Goal: Obtain resource: Download file/media

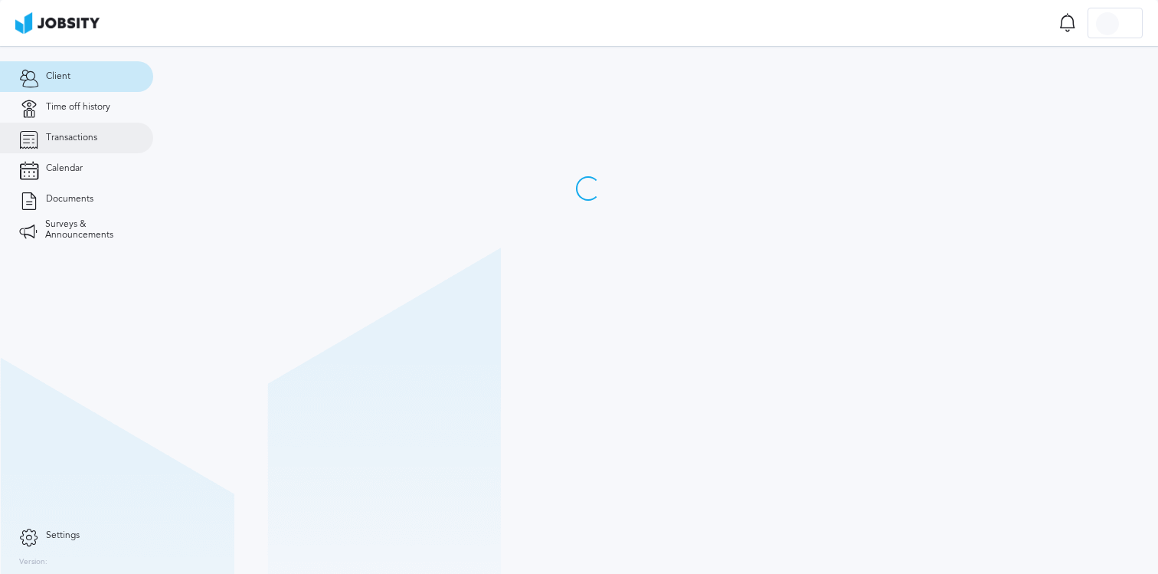
click at [79, 134] on span "Transactions" at bounding box center [71, 138] width 51 height 11
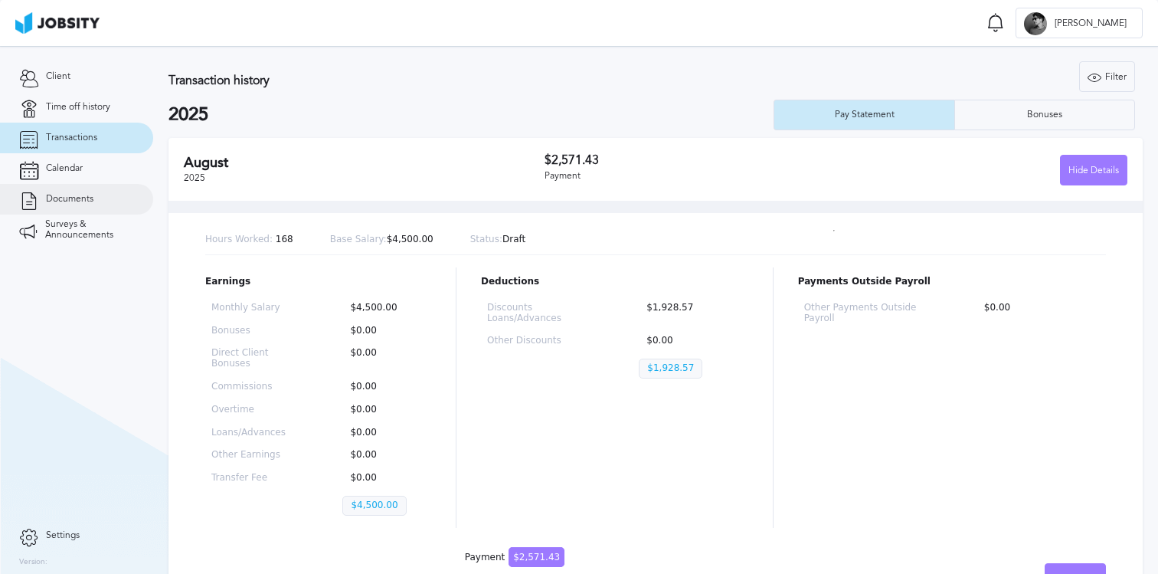
click at [72, 205] on link "Documents" at bounding box center [76, 199] width 153 height 31
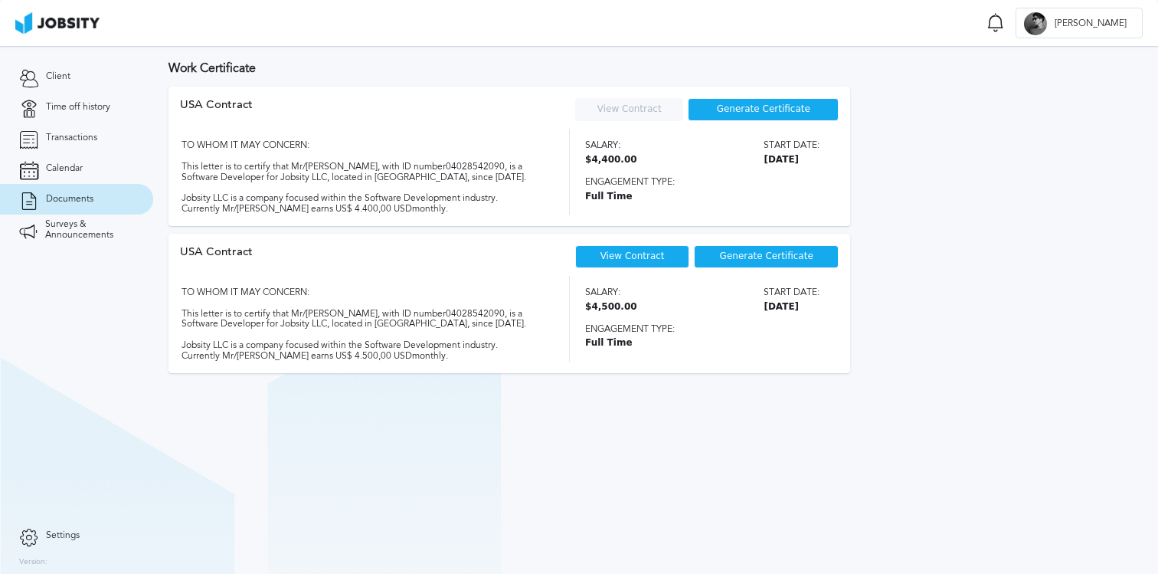
click at [735, 107] on span "Generate Certificate" at bounding box center [763, 109] width 93 height 11
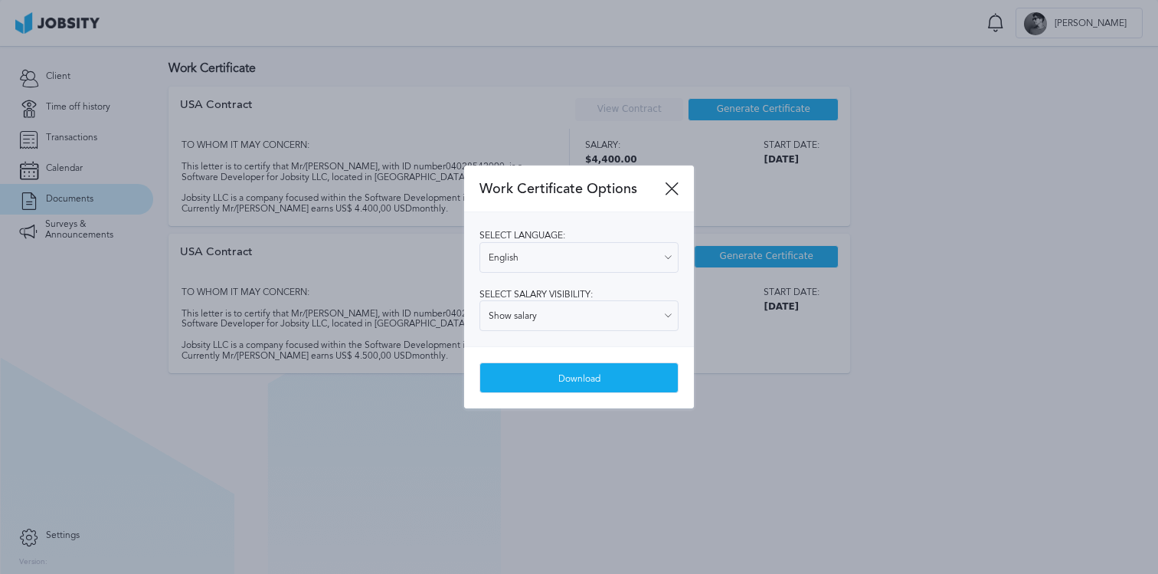
click at [585, 299] on span "Select salary visibility:" at bounding box center [535, 294] width 113 height 11
click at [574, 309] on input "Show salary" at bounding box center [578, 315] width 199 height 31
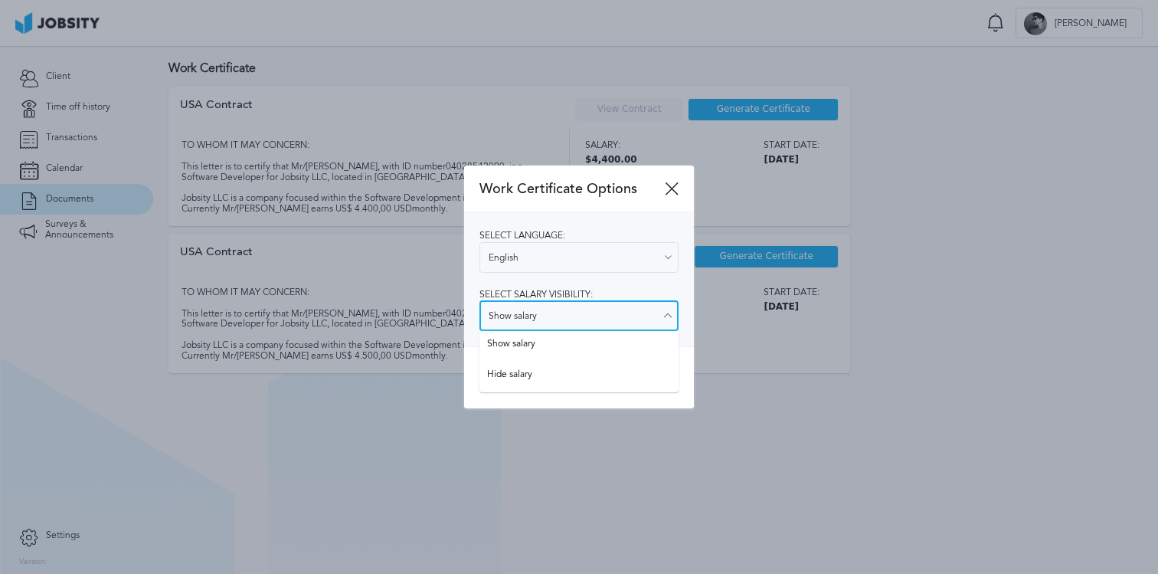
click at [574, 310] on input "Show salary" at bounding box center [578, 315] width 199 height 31
click at [572, 288] on div "Select language: English English Spanish Select salary visibility: Show salary …" at bounding box center [579, 279] width 230 height 134
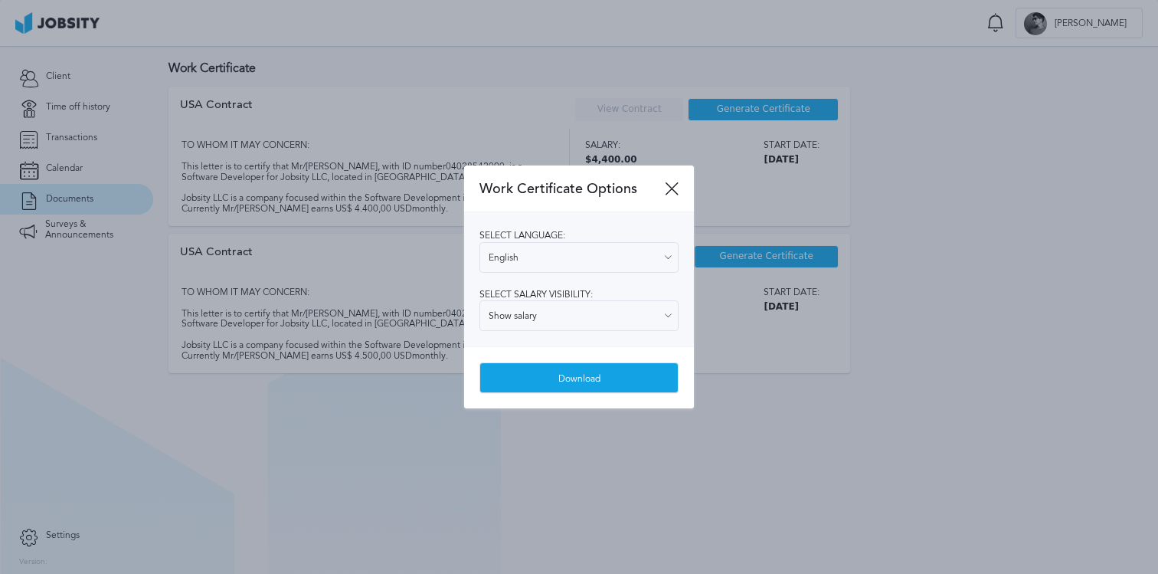
click at [591, 391] on div "Download" at bounding box center [579, 378] width 198 height 31
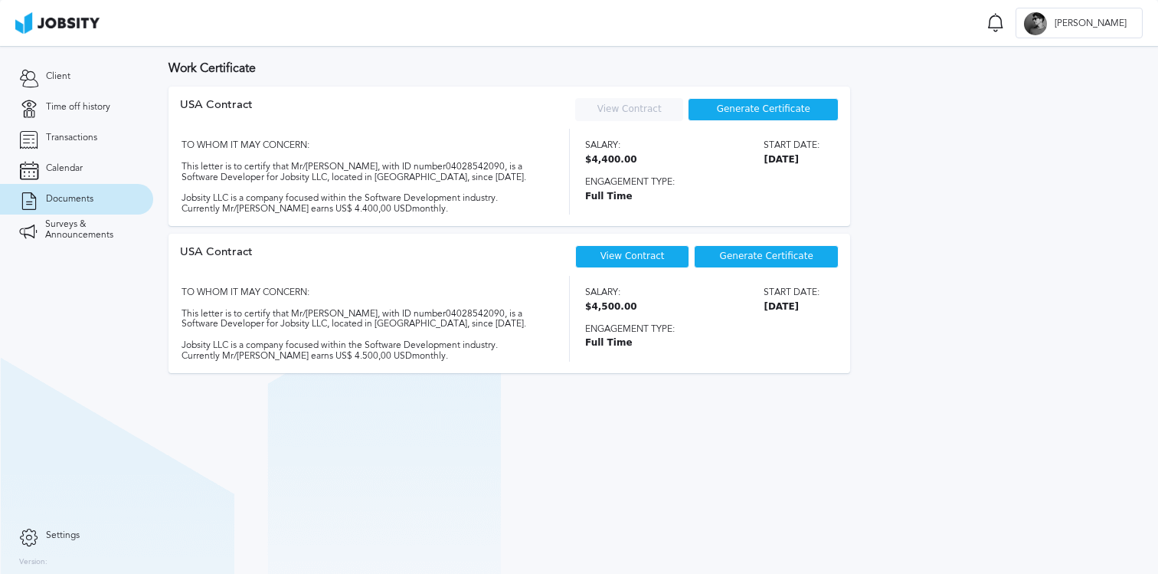
click at [999, 149] on div "USA Contract View Contract Your contract is not currently available. Please con…" at bounding box center [656, 233] width 974 height 293
click at [648, 191] on span "Full Time" at bounding box center [702, 196] width 234 height 11
click at [774, 263] on div "Generate Certificate" at bounding box center [766, 256] width 145 height 23
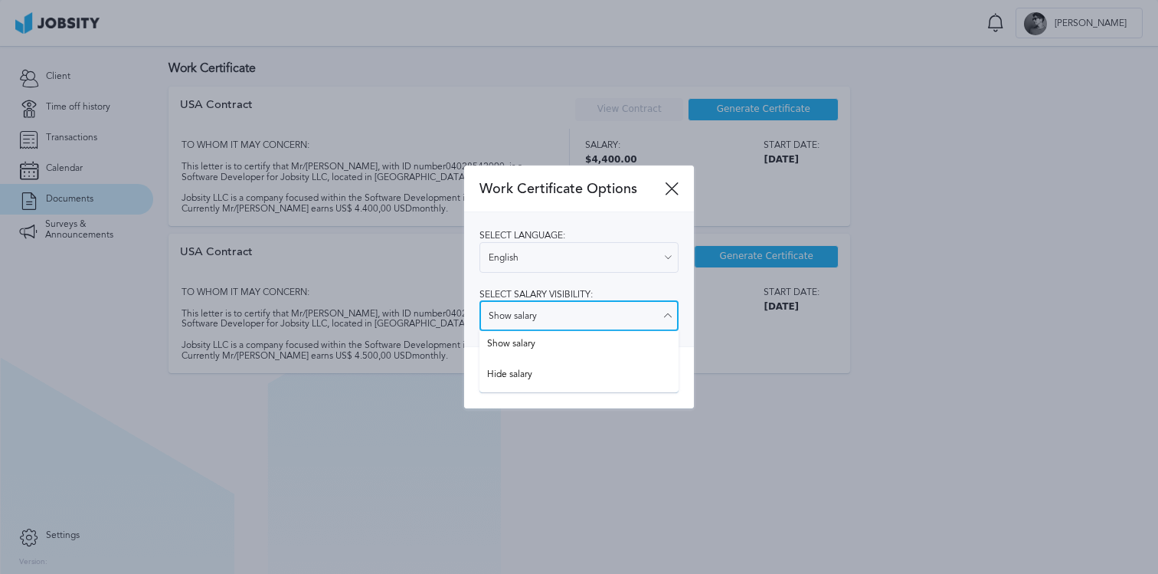
click at [547, 322] on input "Show salary" at bounding box center [578, 315] width 199 height 31
click at [572, 276] on div "Select language: English English Spanish Select salary visibility: Show salary …" at bounding box center [579, 279] width 230 height 134
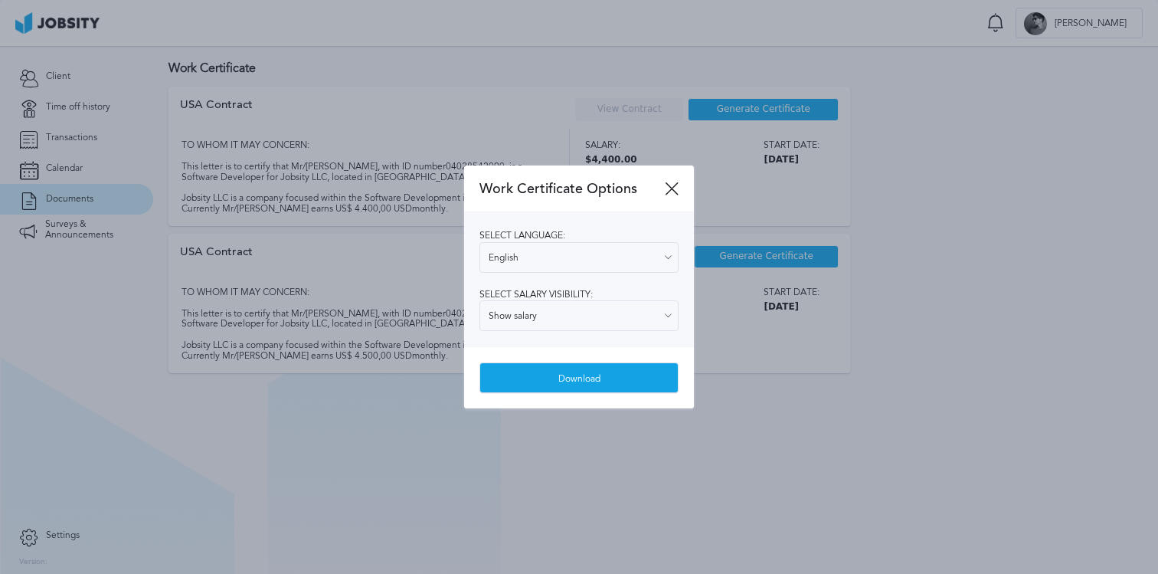
click at [580, 380] on div "Download" at bounding box center [579, 378] width 198 height 31
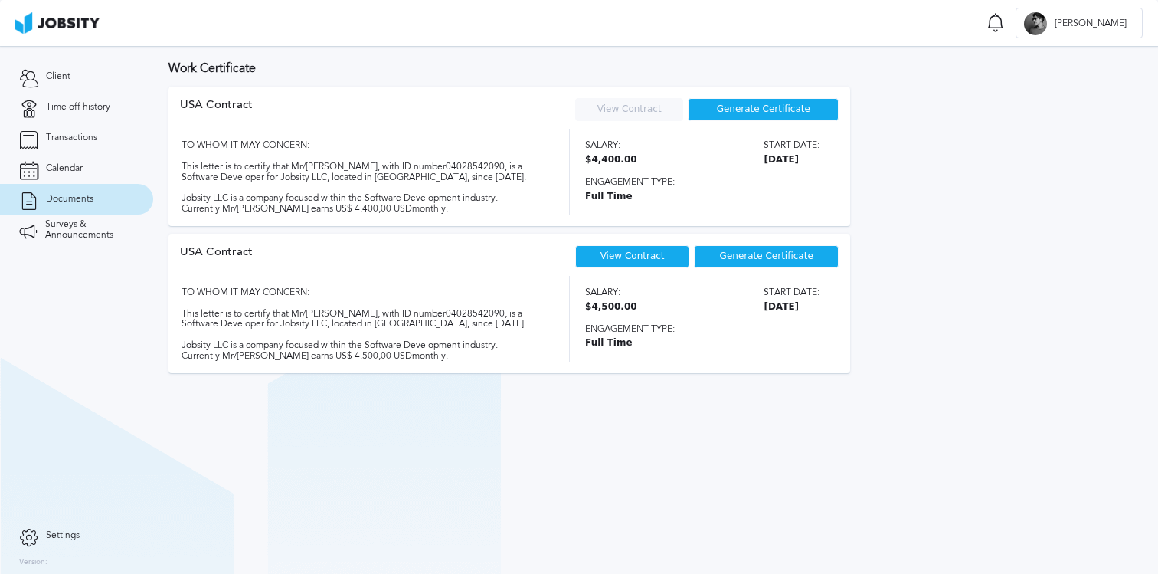
click at [1009, 137] on div "USA Contract View Contract Your contract is not currently available. Please con…" at bounding box center [656, 233] width 974 height 293
click at [101, 132] on link "Transactions" at bounding box center [76, 138] width 153 height 31
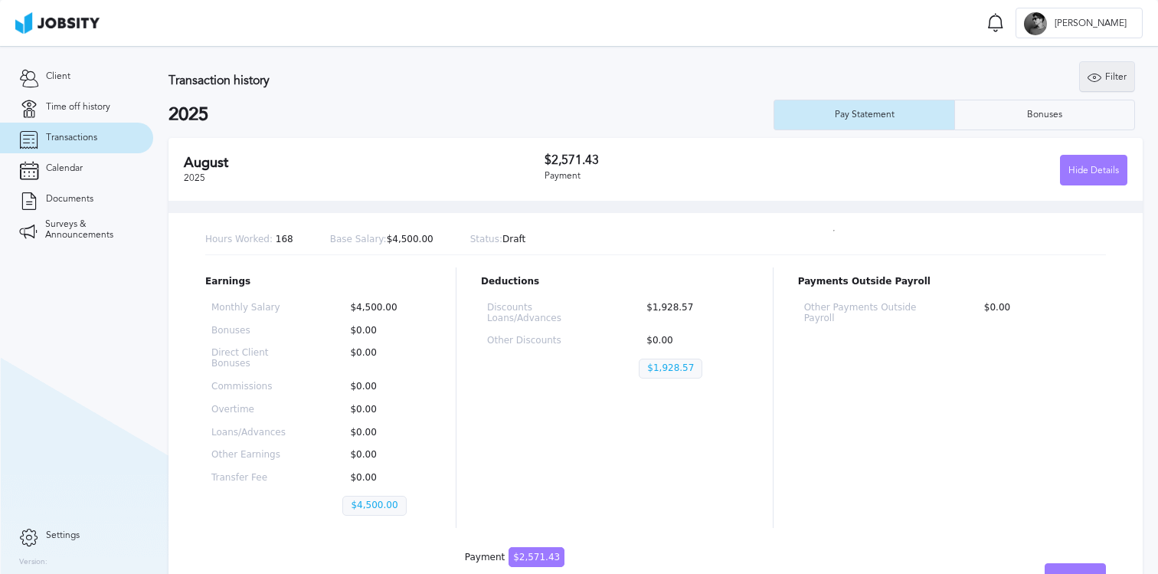
click at [1103, 75] on div "Filter" at bounding box center [1107, 77] width 54 height 31
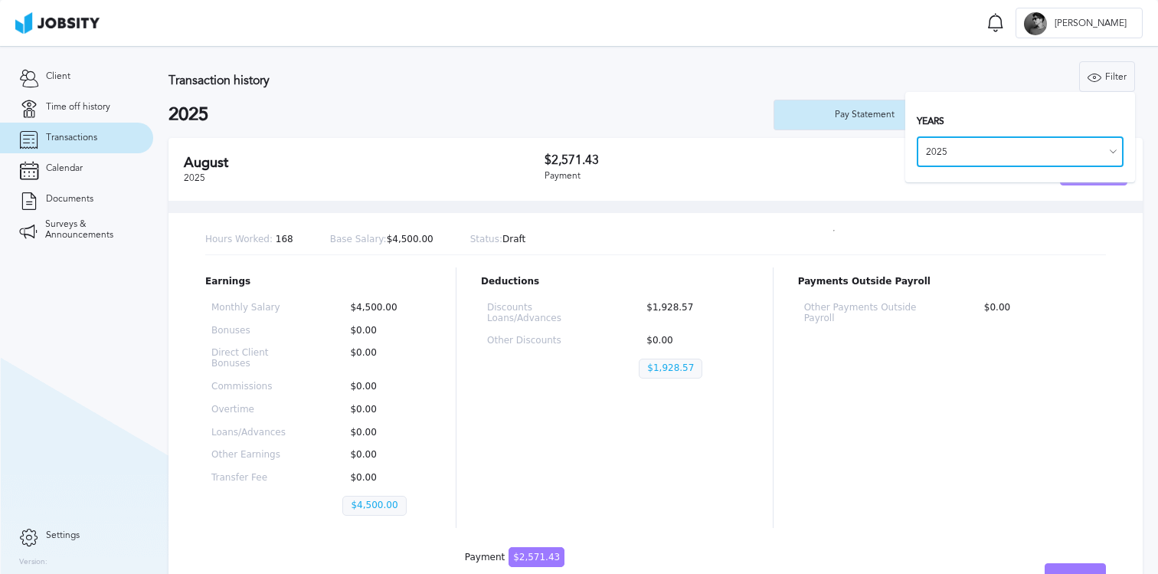
click at [970, 149] on input "2025" at bounding box center [1020, 151] width 207 height 31
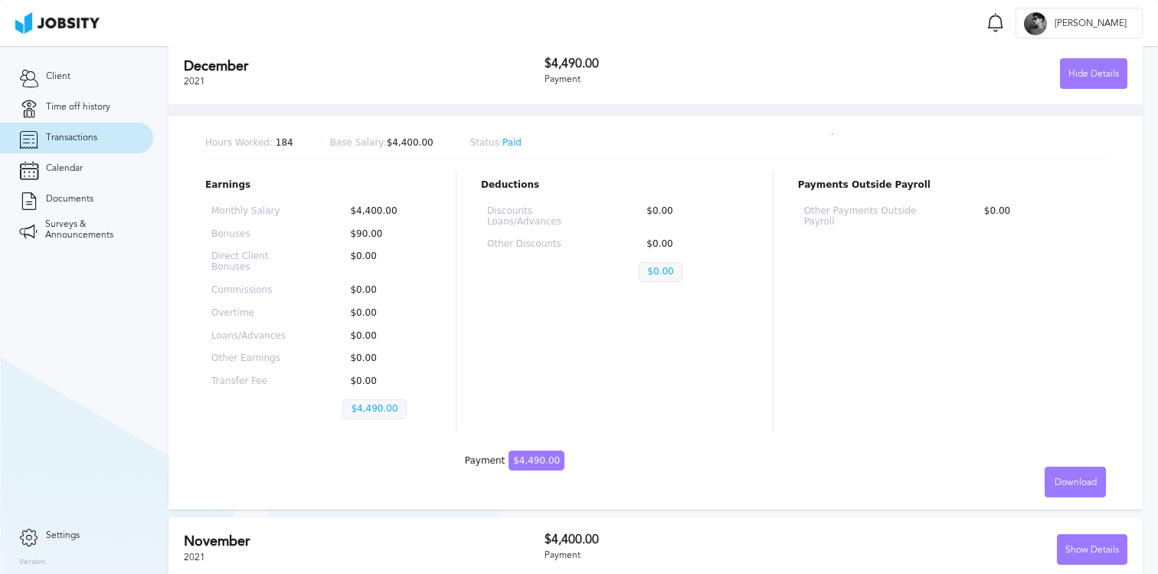
scroll to position [181, 0]
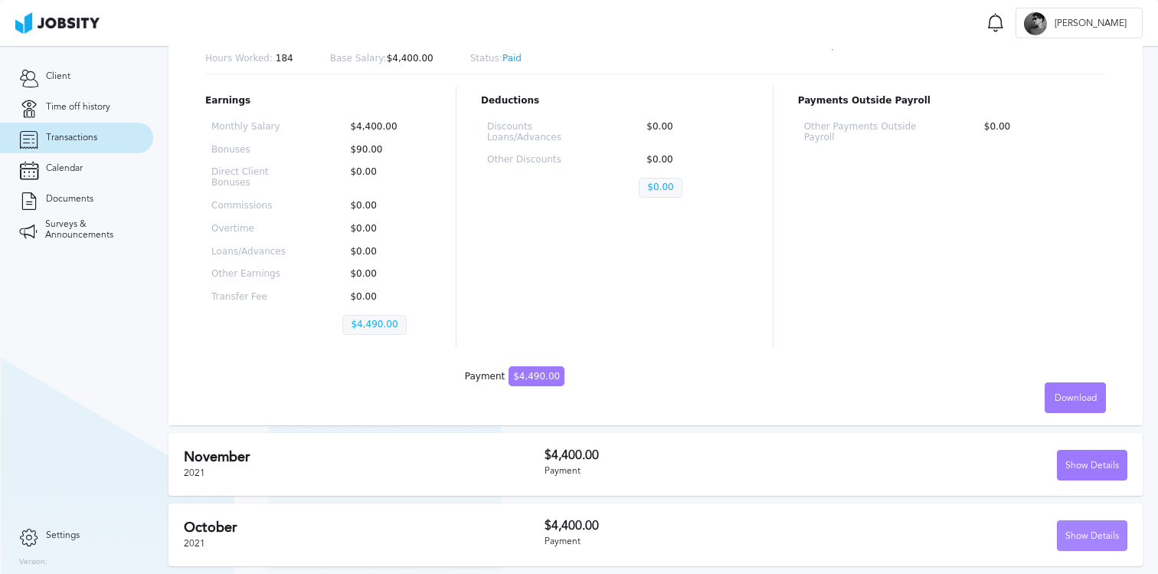
click at [1085, 541] on div "Show Details" at bounding box center [1092, 536] width 69 height 31
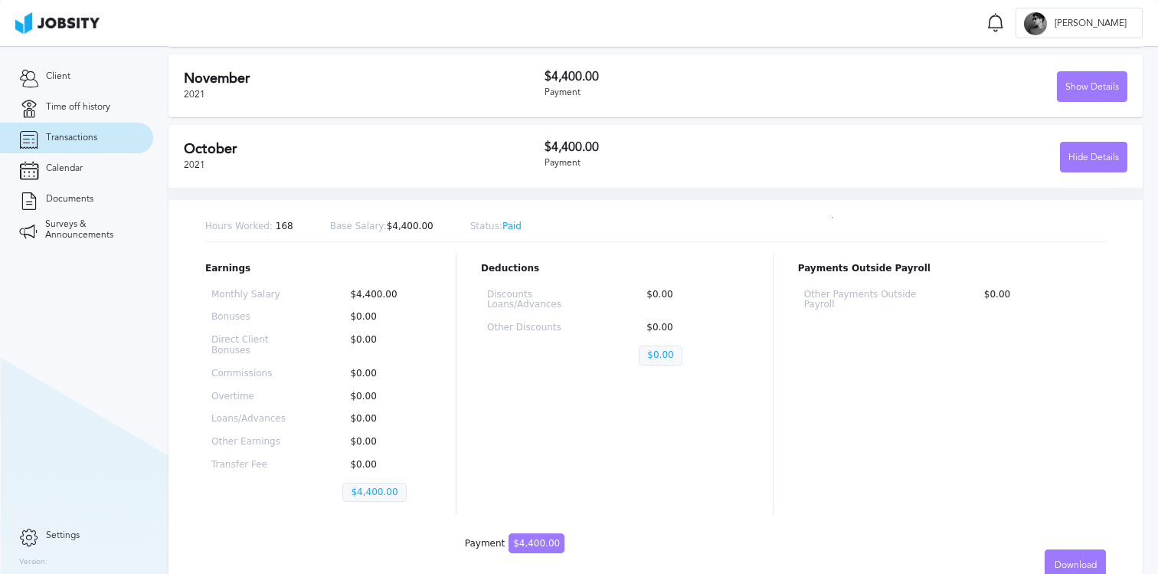
scroll to position [585, 0]
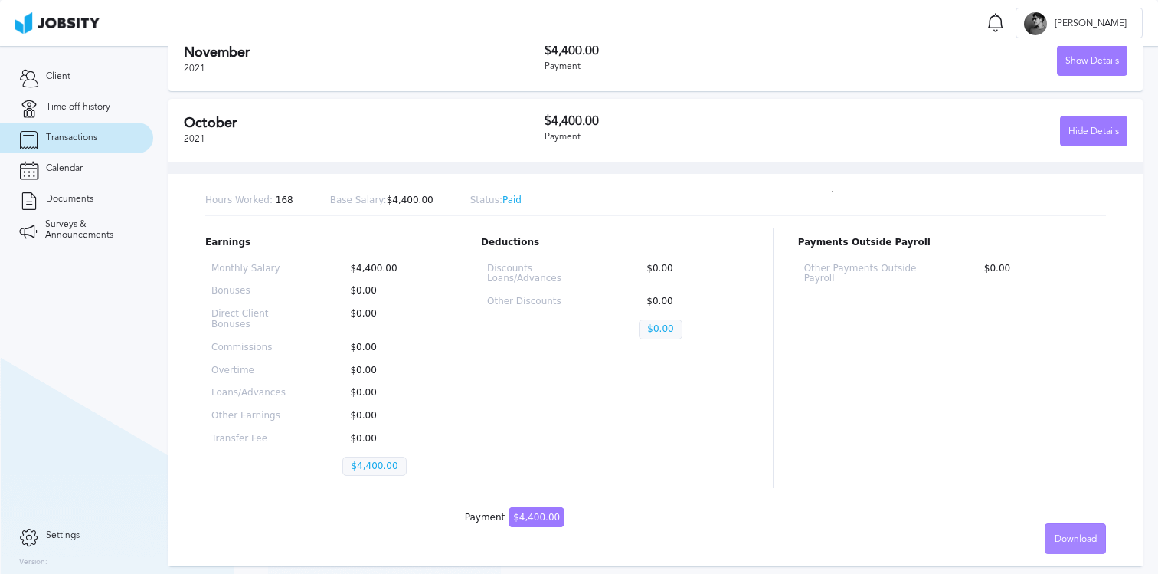
click at [1065, 538] on span "Download" at bounding box center [1076, 539] width 42 height 11
click at [1063, 545] on li "English" at bounding box center [1063, 538] width 61 height 31
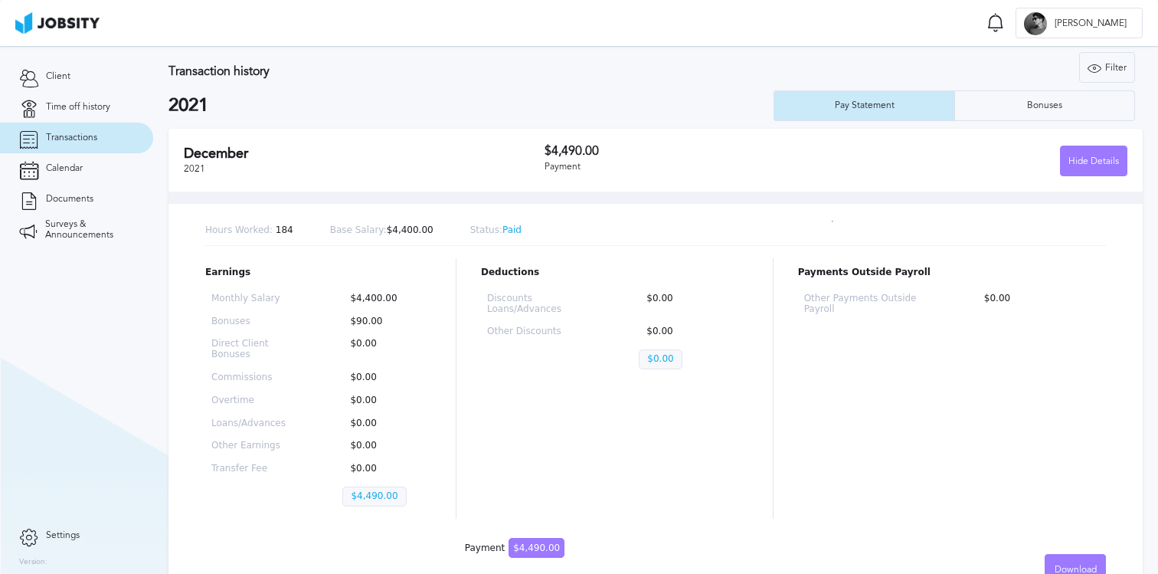
scroll to position [0, 0]
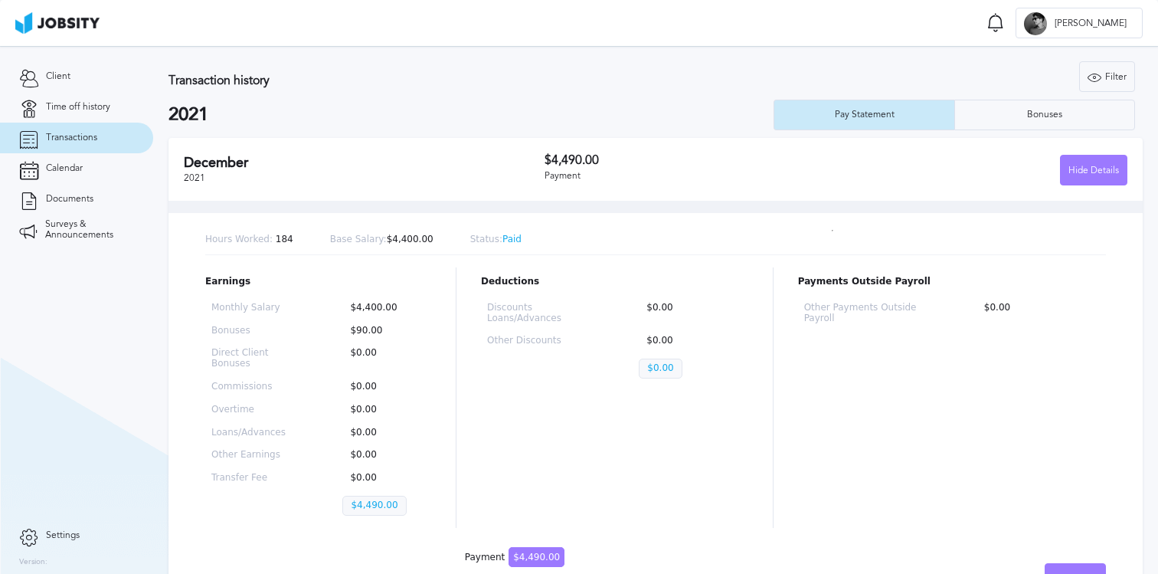
click at [798, 382] on div "Payments Outside Payroll Other Payments Outside Payroll $0.00" at bounding box center [952, 397] width 308 height 260
click at [1088, 76] on icon at bounding box center [1095, 77] width 14 height 14
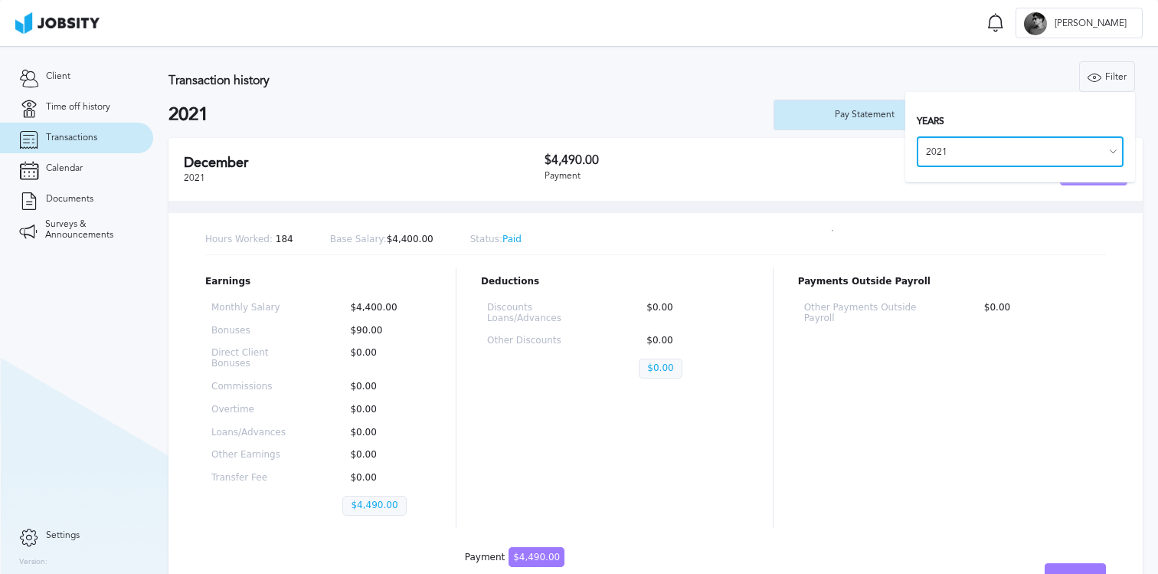
click at [1015, 149] on input "2021" at bounding box center [1020, 151] width 207 height 31
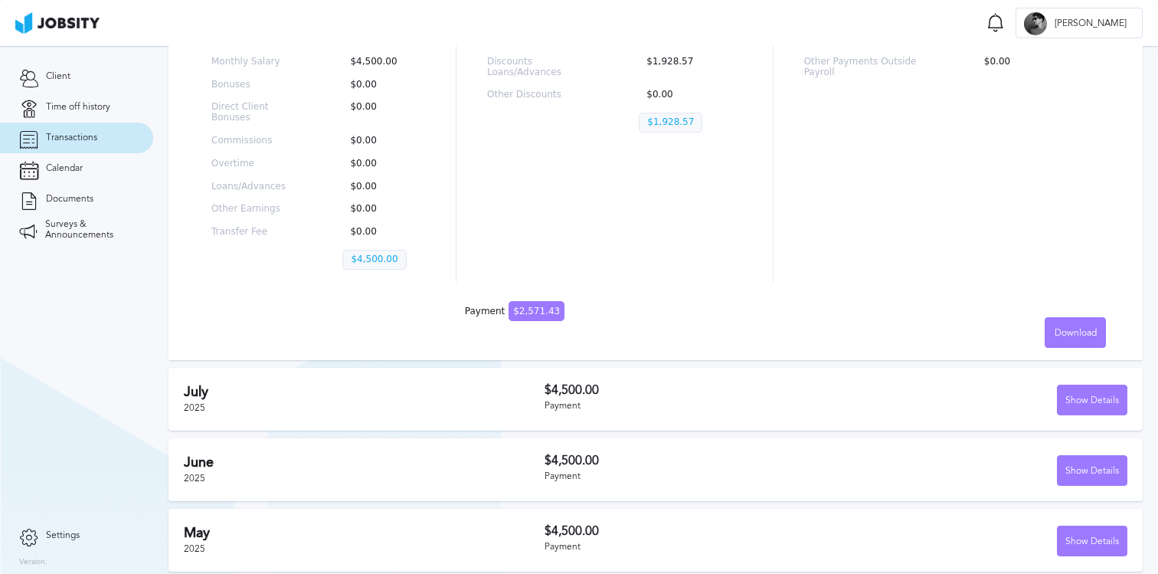
scroll to position [267, 0]
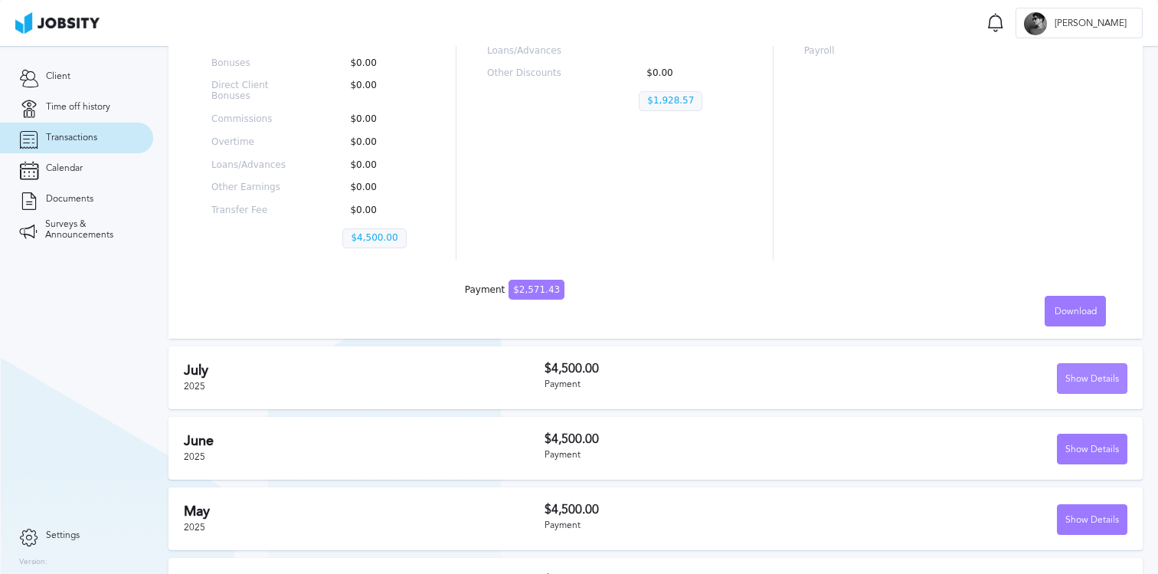
click at [1092, 378] on div "Show Details" at bounding box center [1092, 379] width 69 height 31
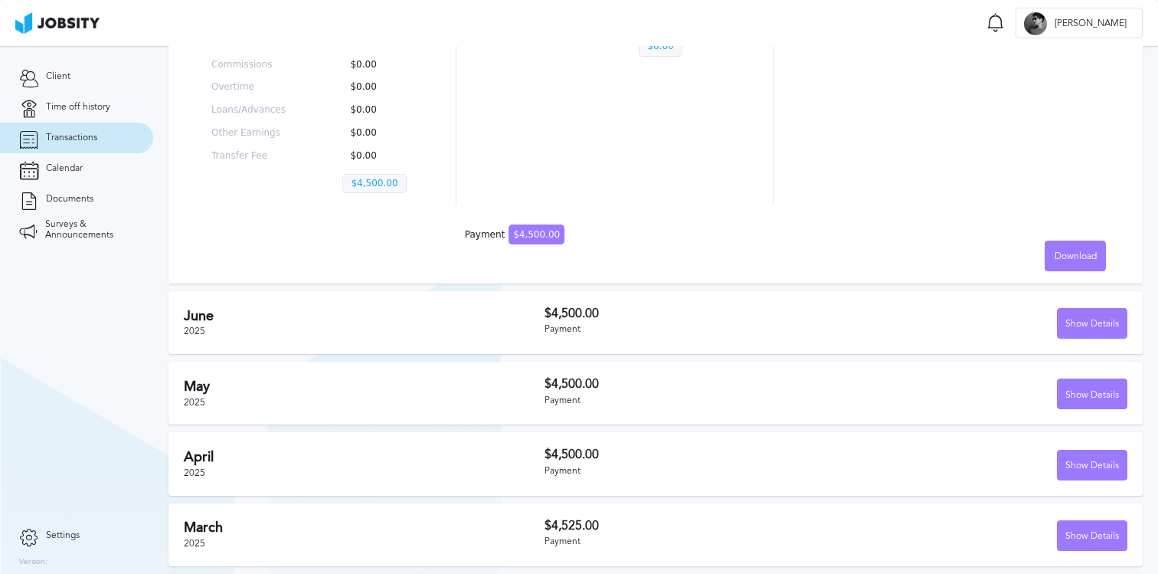
scroll to position [800, 0]
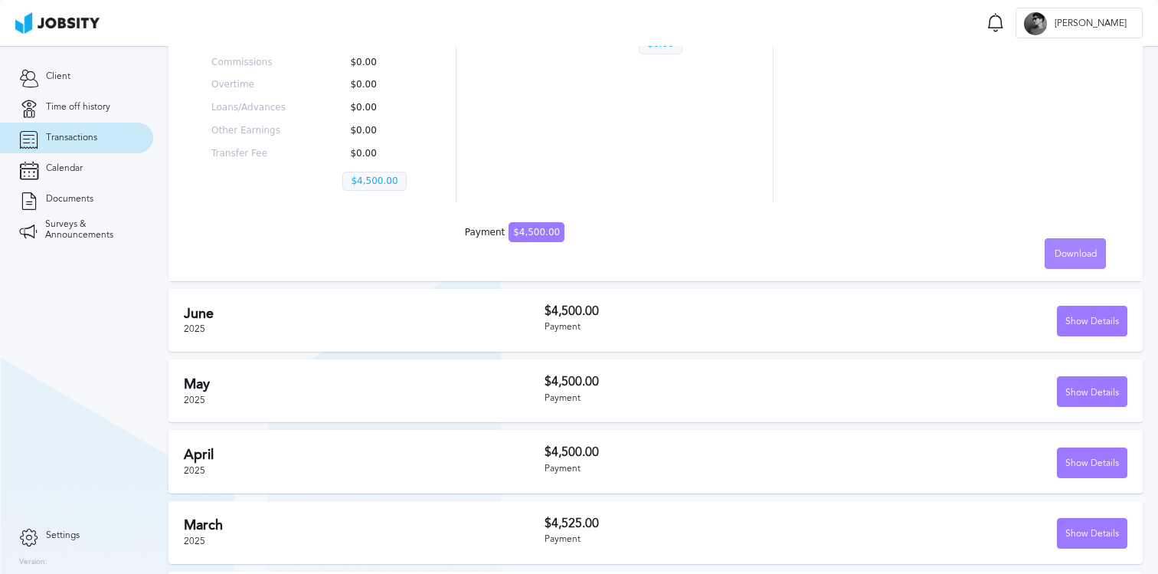
click at [1075, 254] on span "Download" at bounding box center [1076, 254] width 42 height 11
click at [1065, 249] on li "English" at bounding box center [1063, 253] width 61 height 31
